Goal: Information Seeking & Learning: Learn about a topic

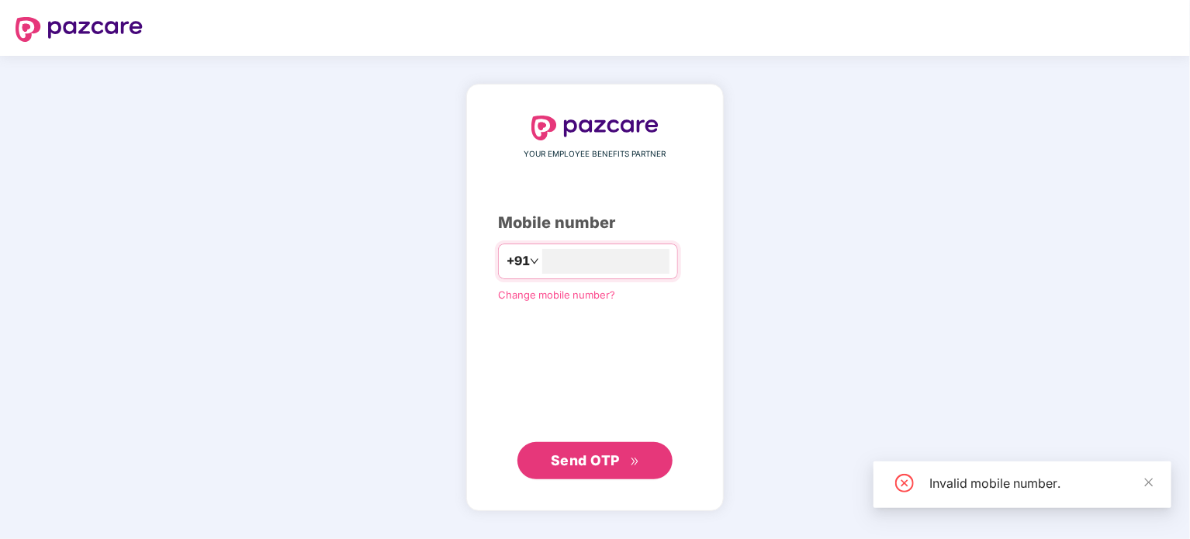
type input "**********"
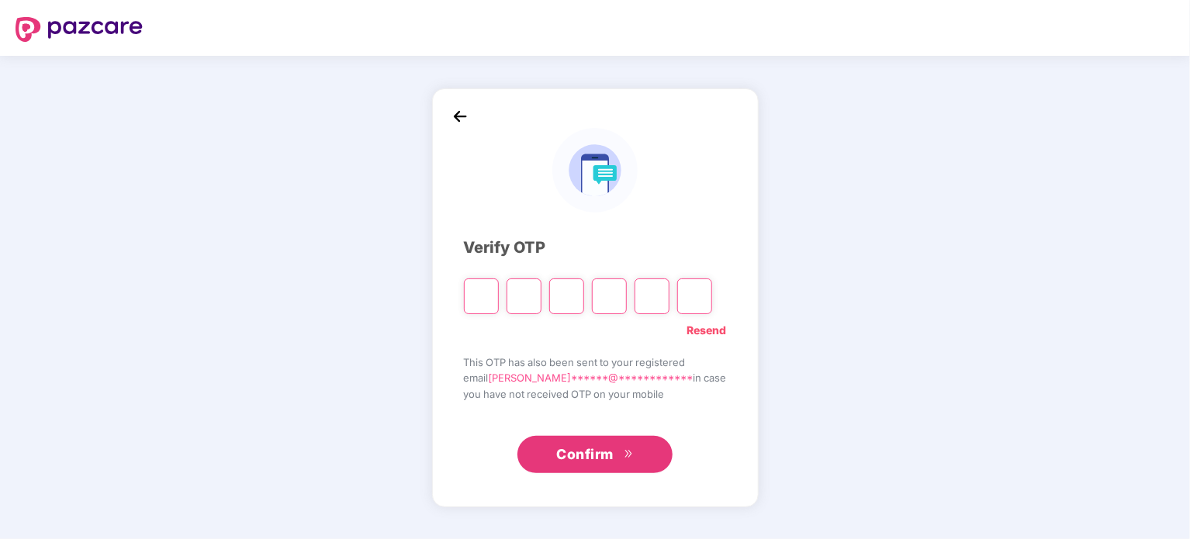
type input "*"
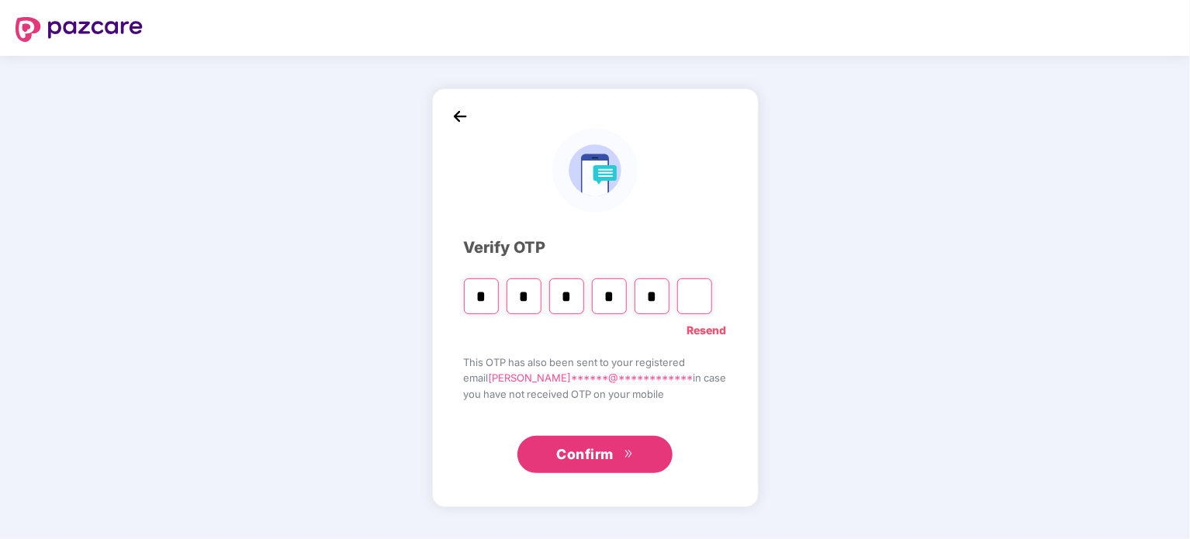
type input "*"
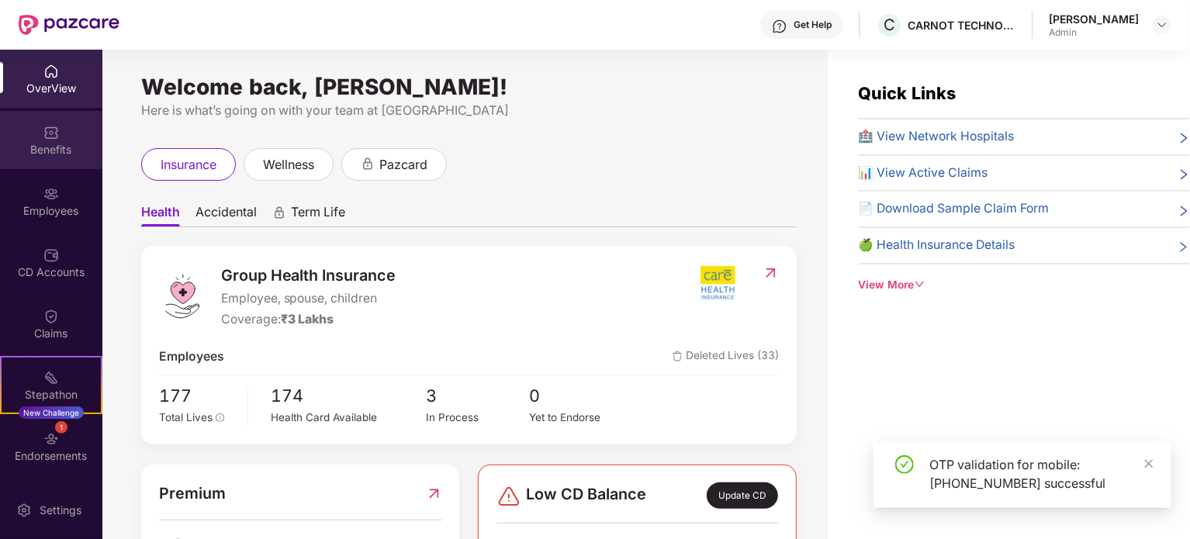
click at [56, 157] on div "Benefits" at bounding box center [51, 140] width 102 height 58
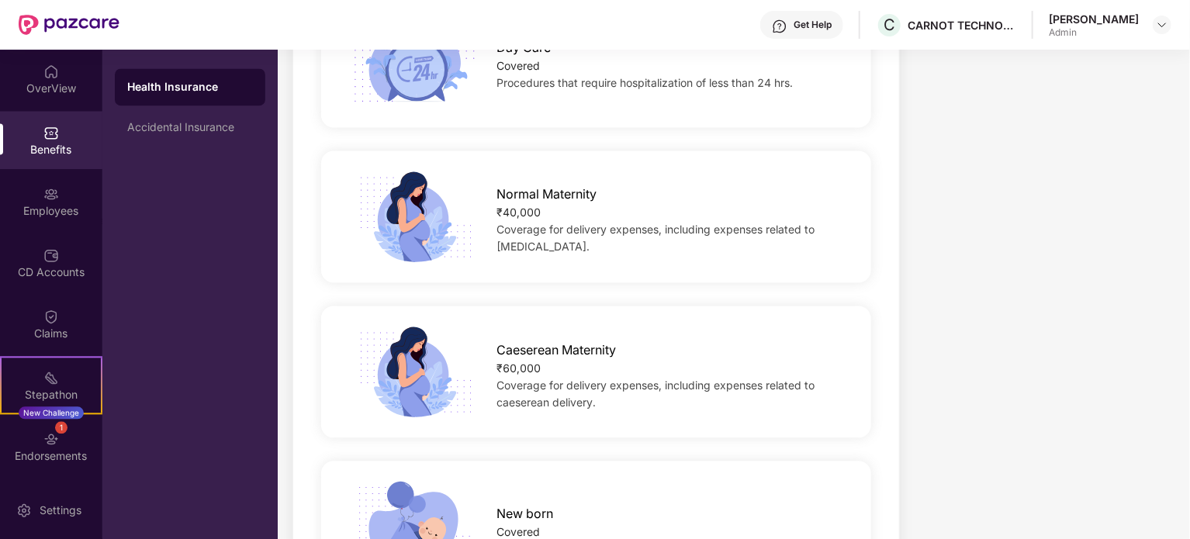
scroll to position [1539, 0]
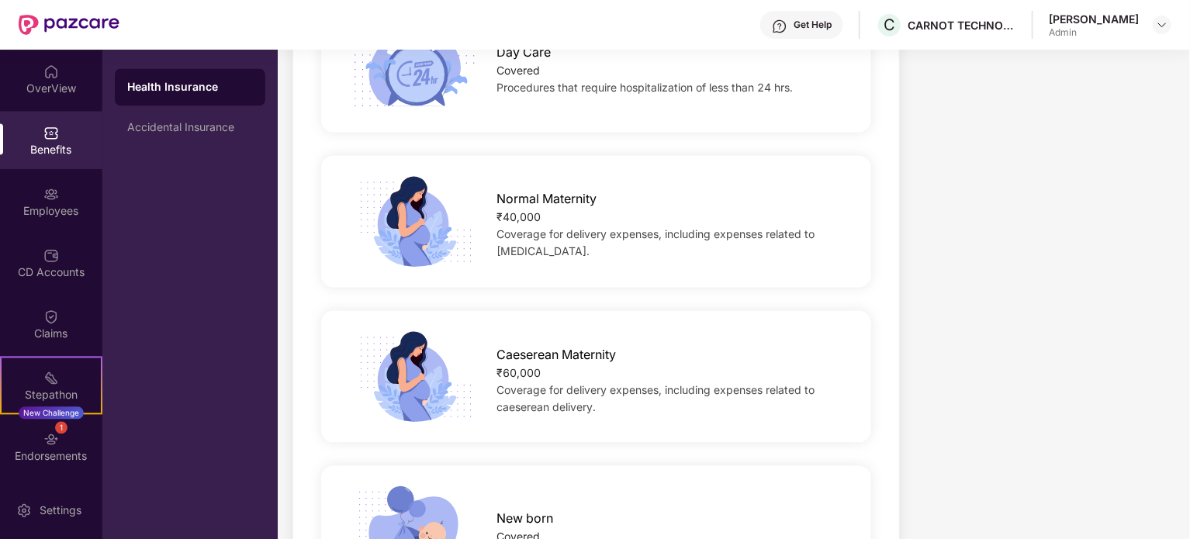
click at [1065, 267] on div "₹3,15,991.02 Paid premium GROUP HEALTH INSURANCE ₹3 Lakhs Coverage COVERS Emplo…" at bounding box center [1040, 405] width 265 height 3681
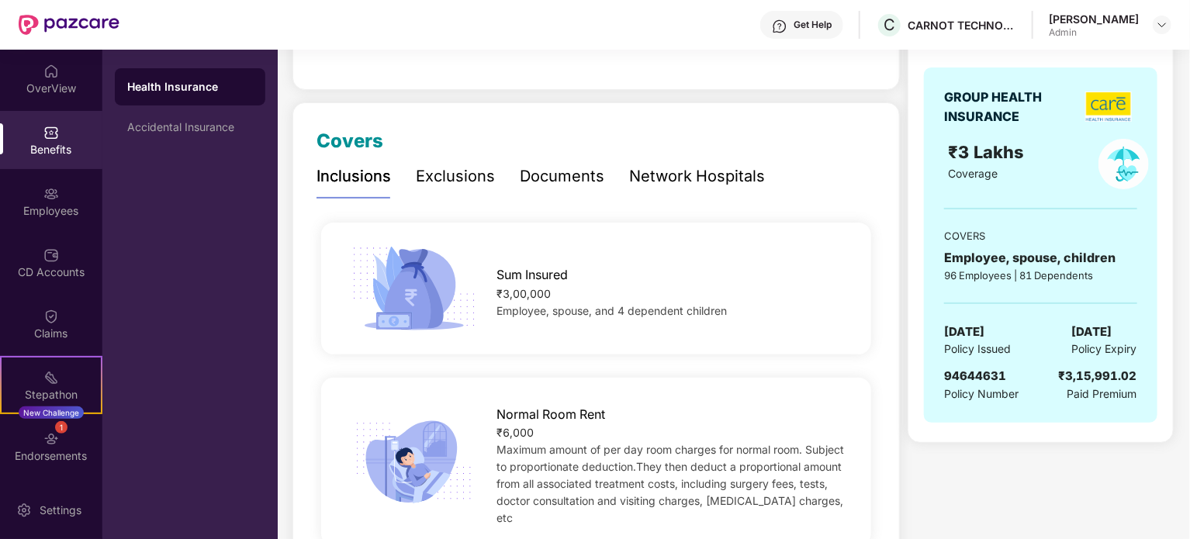
scroll to position [0, 0]
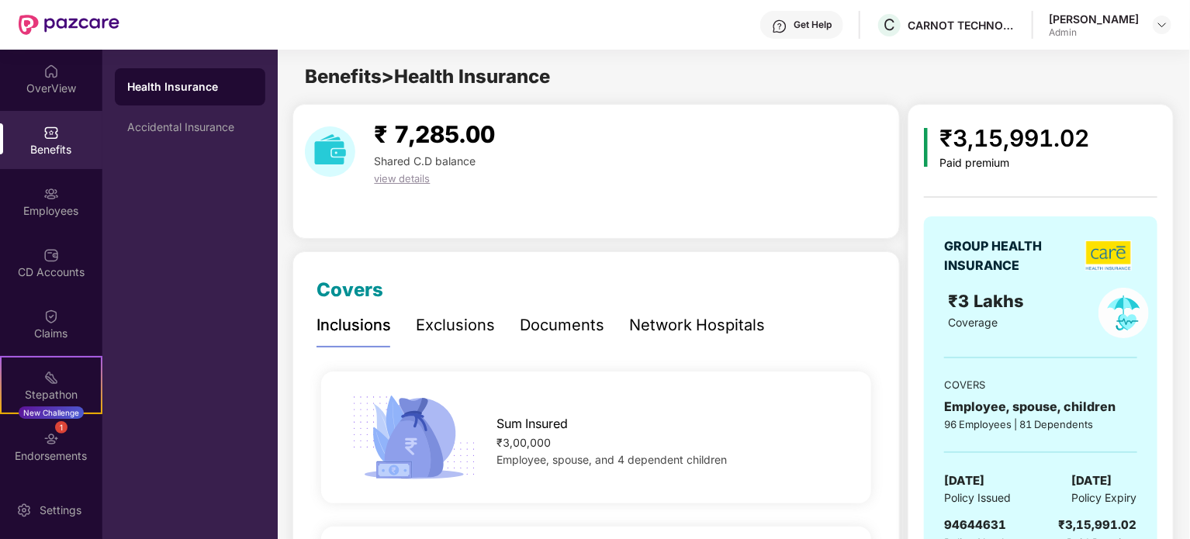
click at [465, 325] on div "Exclusions" at bounding box center [455, 325] width 79 height 24
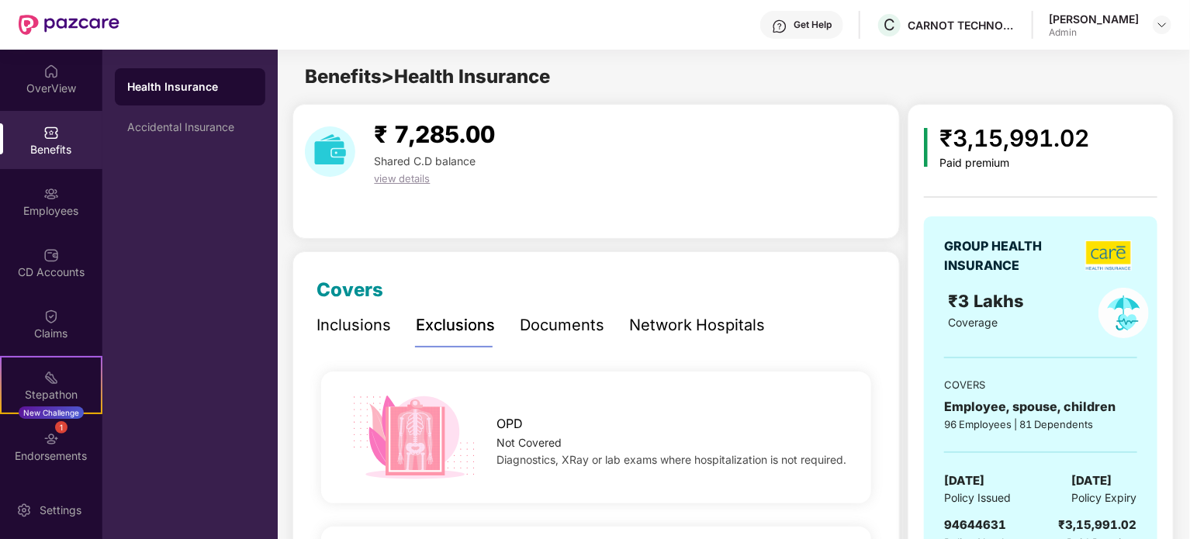
click at [329, 338] on div "Inclusions" at bounding box center [354, 325] width 74 height 43
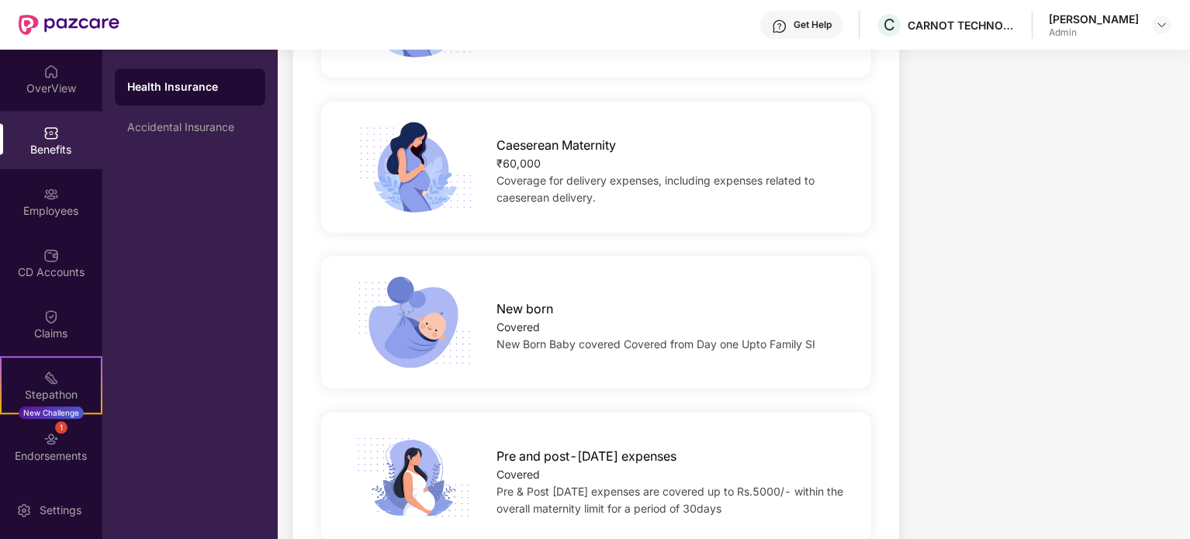
scroll to position [1676, 0]
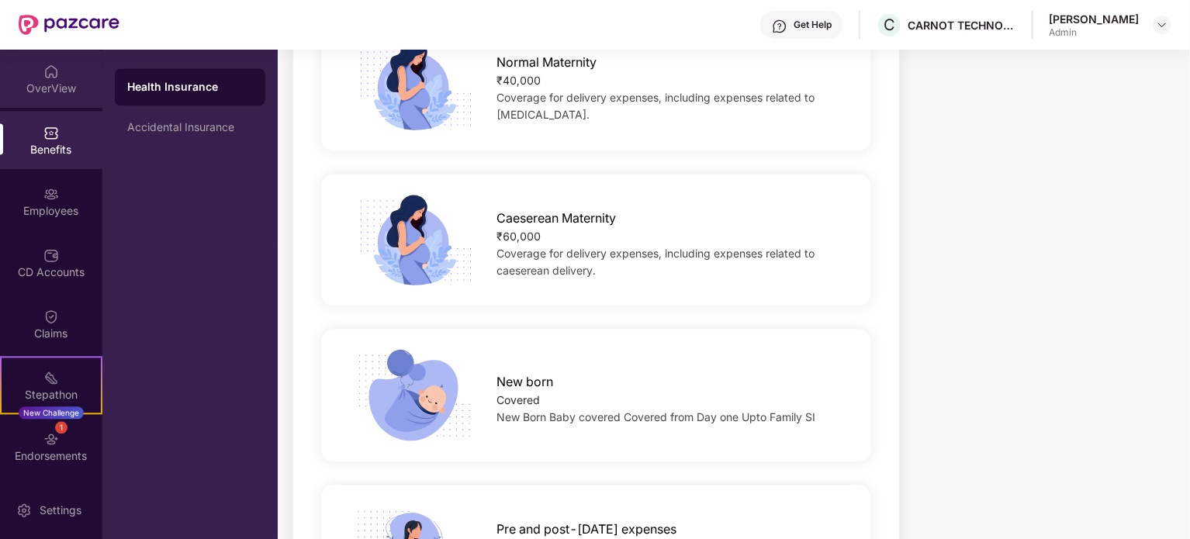
click at [46, 86] on div "OverView" at bounding box center [51, 89] width 102 height 16
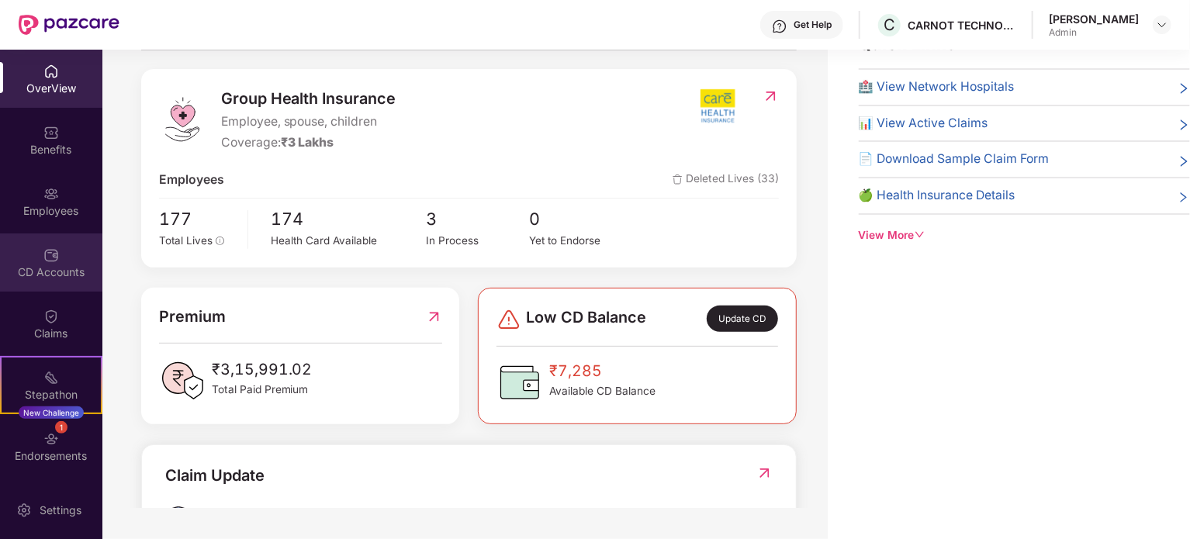
scroll to position [0, 0]
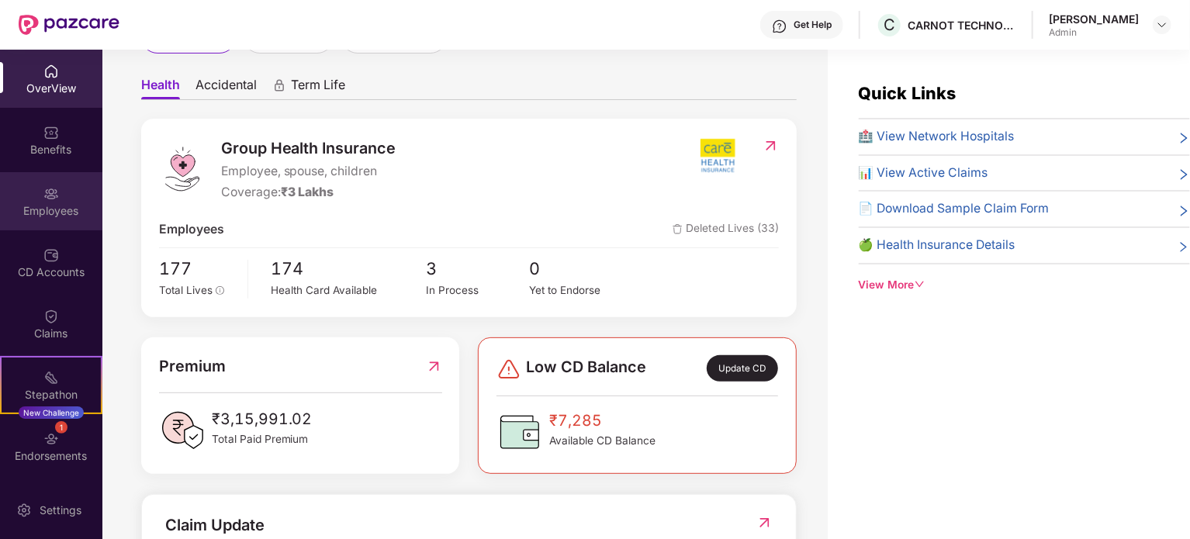
click at [47, 176] on div "Employees" at bounding box center [51, 201] width 102 height 58
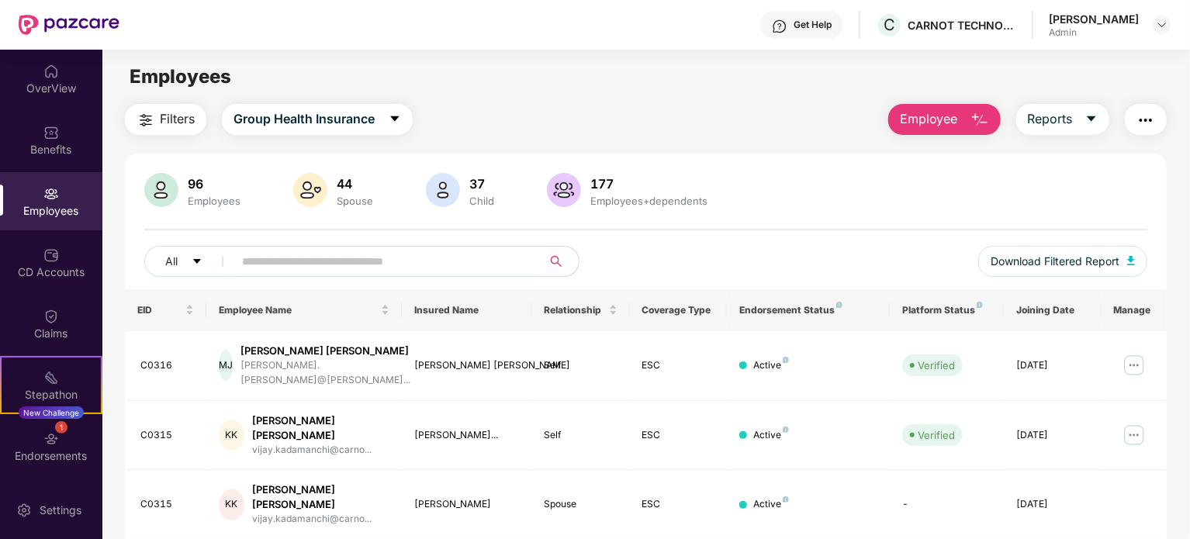
click at [280, 260] on input "text" at bounding box center [381, 261] width 279 height 23
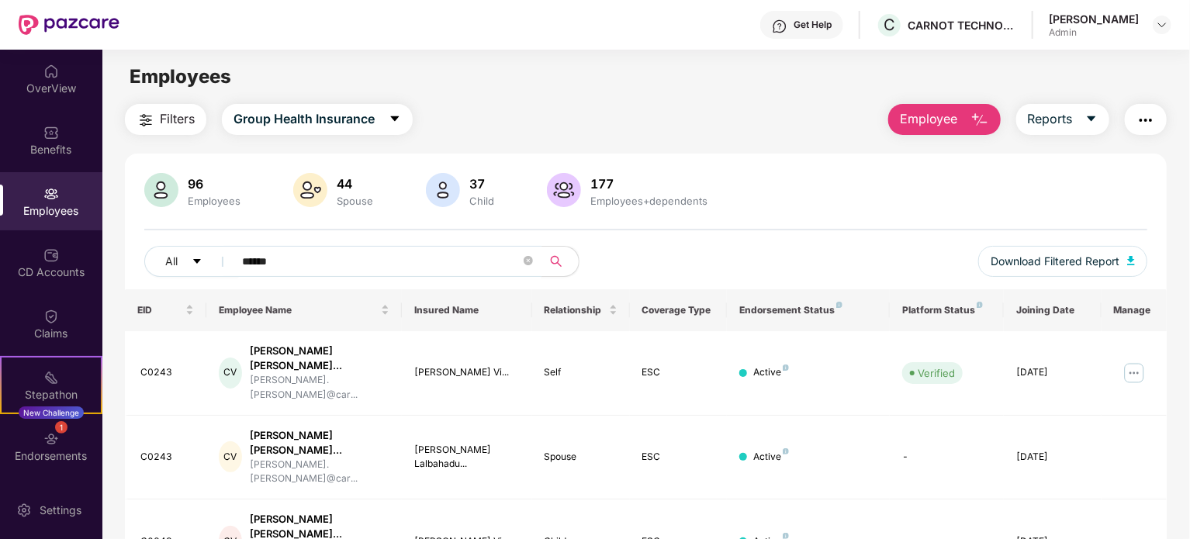
type input "******"
